Goal: Task Accomplishment & Management: Manage account settings

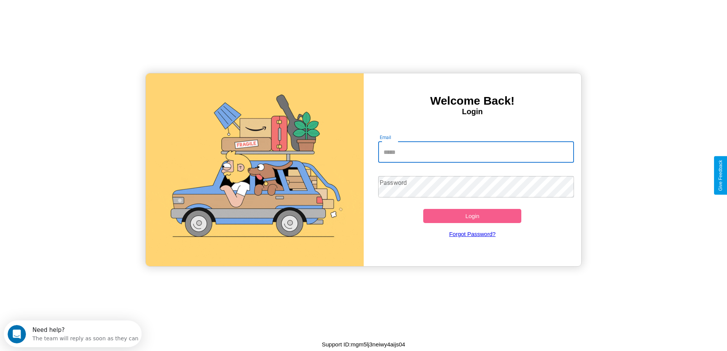
click at [476, 152] on input "Email" at bounding box center [476, 151] width 196 height 21
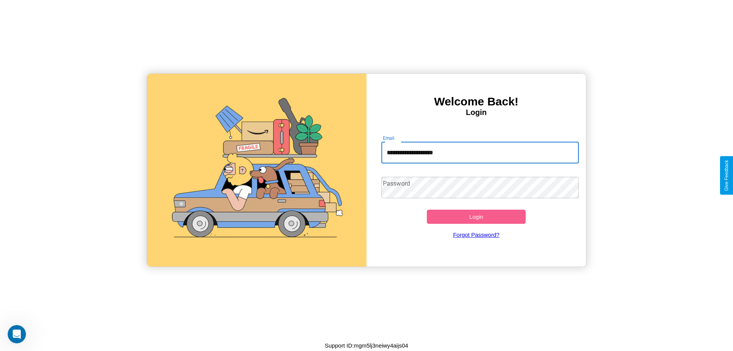
type input "**********"
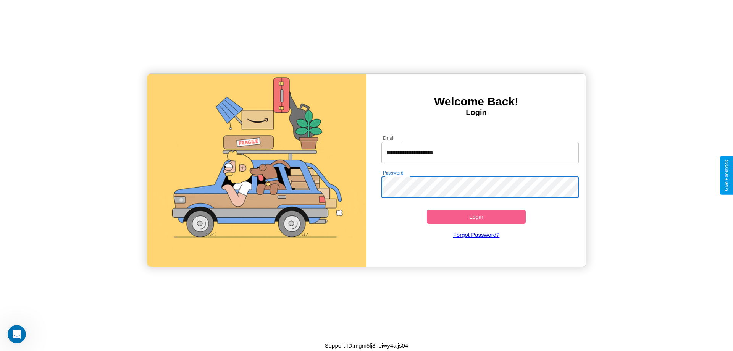
click at [476, 216] on button "Login" at bounding box center [476, 217] width 99 height 14
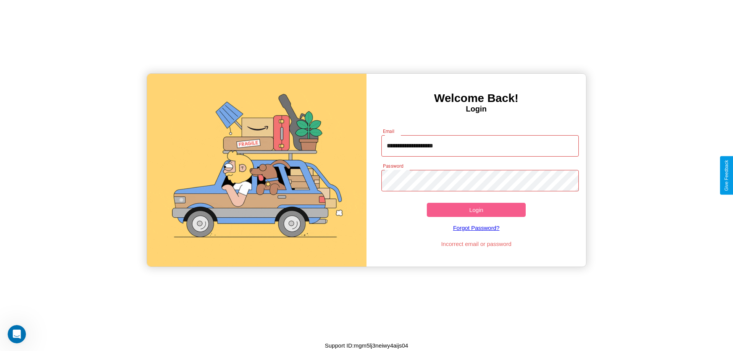
click at [476, 210] on button "Login" at bounding box center [476, 210] width 99 height 14
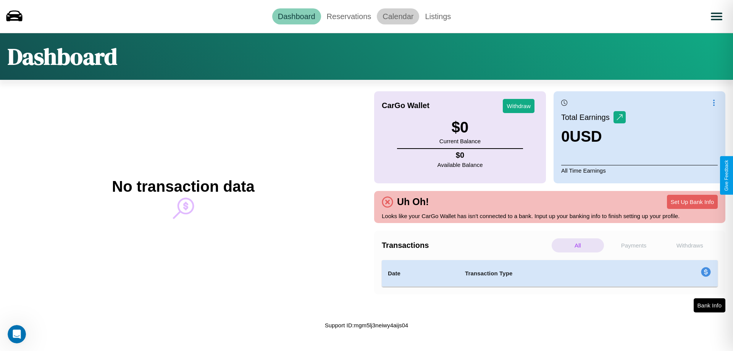
click at [398, 16] on link "Calendar" at bounding box center [398, 16] width 42 height 16
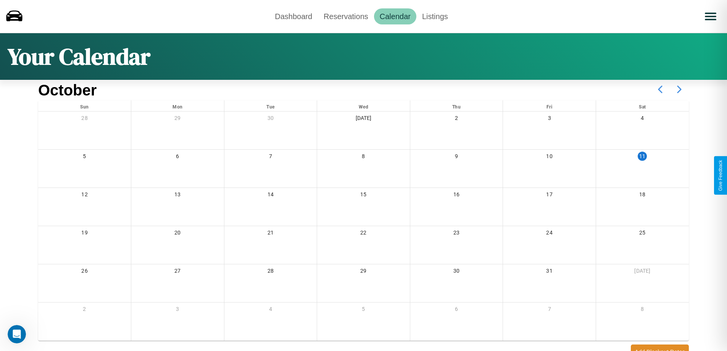
click at [679, 89] on icon at bounding box center [679, 89] width 19 height 19
click at [346, 16] on link "Reservations" at bounding box center [346, 16] width 56 height 16
